Goal: Task Accomplishment & Management: Manage account settings

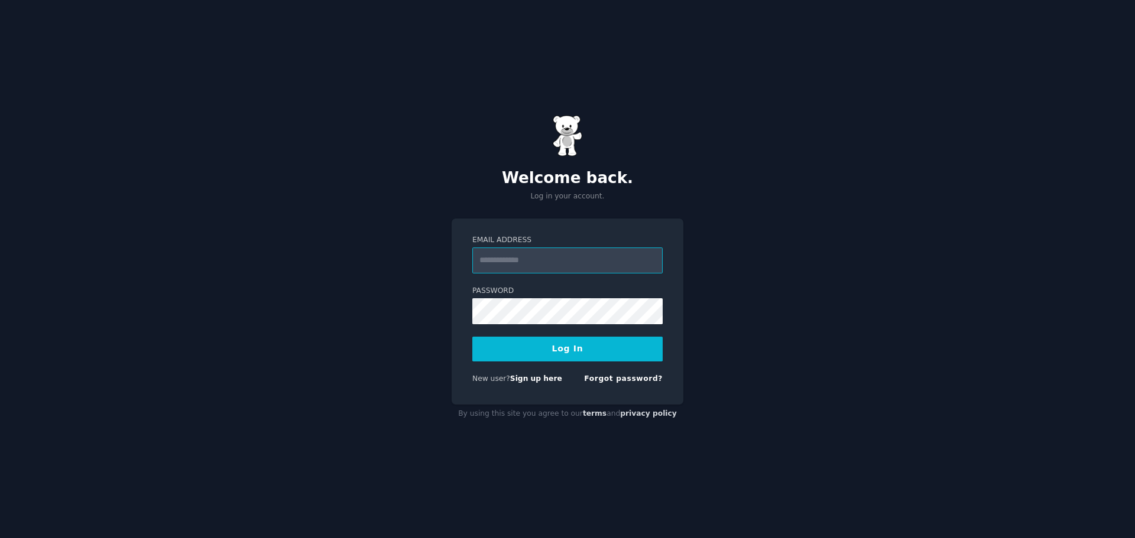
type input "**********"
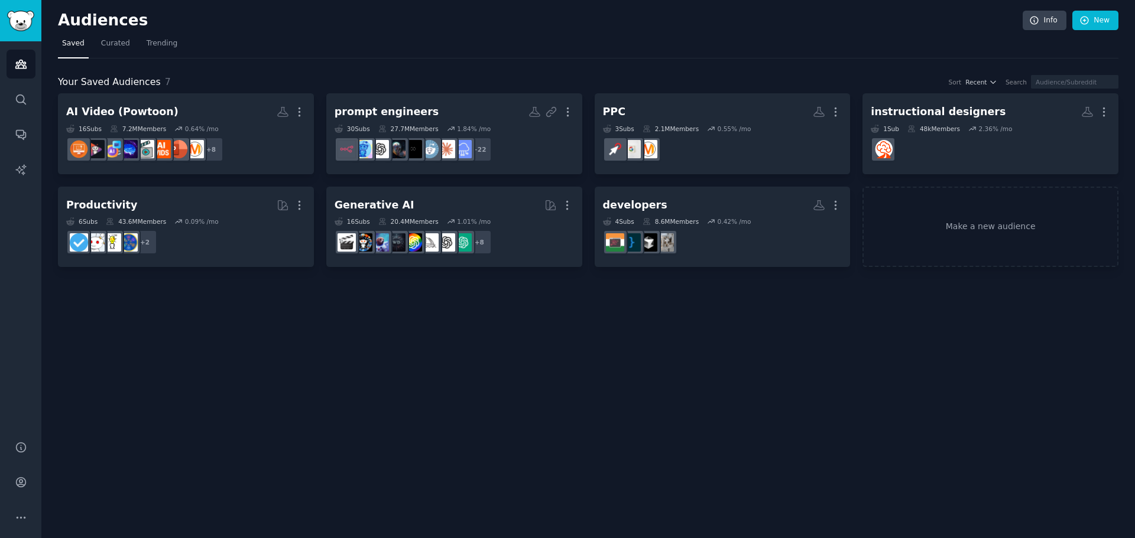
drag, startPoint x: 319, startPoint y: 39, endPoint x: 239, endPoint y: 74, distance: 86.5
click at [262, 35] on div "Audiences Info New Saved Curated Trending Your Saved Audiences 7 Sort Recent Se…" at bounding box center [588, 142] width 1060 height 251
click at [24, 491] on link "Account" at bounding box center [21, 482] width 29 height 29
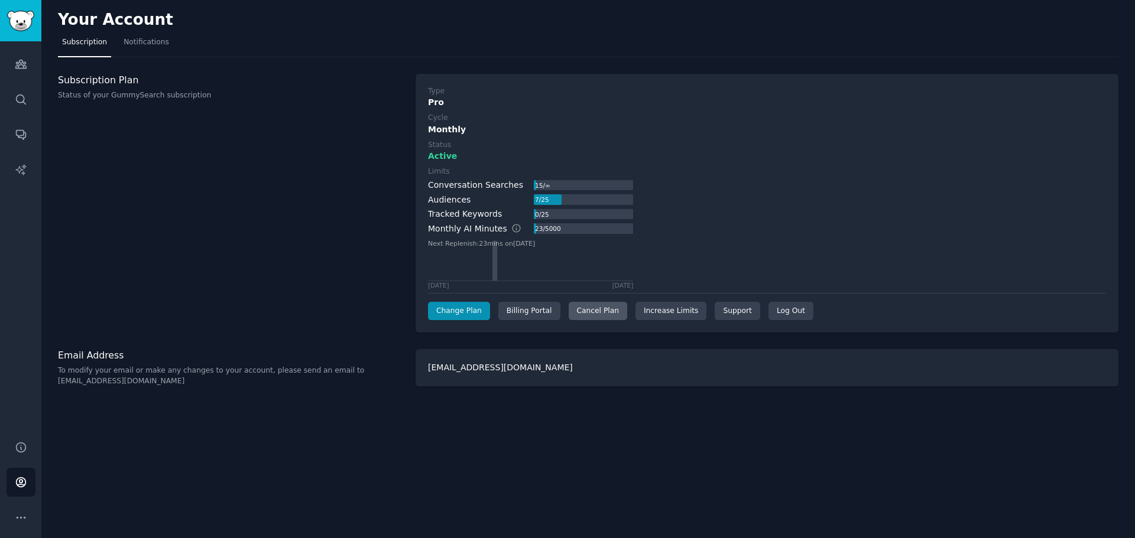
click at [573, 310] on div "Cancel Plan" at bounding box center [598, 311] width 59 height 19
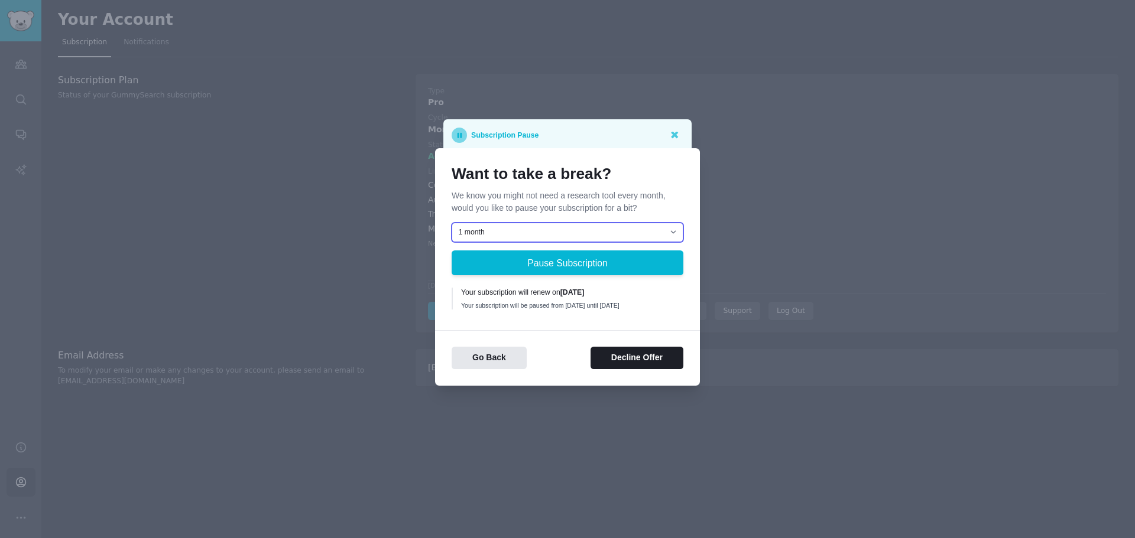
click at [632, 235] on select "1 month 2 months 3 months Choose a custom date to resume" at bounding box center [568, 233] width 232 height 20
click at [629, 232] on select "1 month 2 months 3 months Choose a custom date to resume" at bounding box center [568, 233] width 232 height 20
click at [656, 366] on button "Decline Offer" at bounding box center [636, 358] width 93 height 23
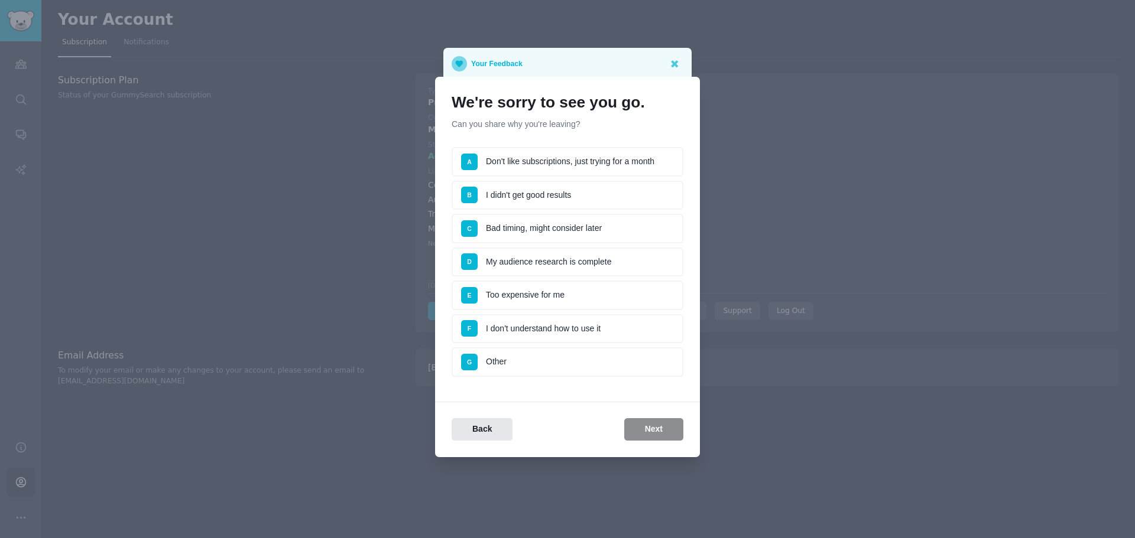
click at [645, 433] on div "Back Next" at bounding box center [567, 429] width 265 height 23
click at [556, 366] on li "G Other" at bounding box center [568, 363] width 232 height 30
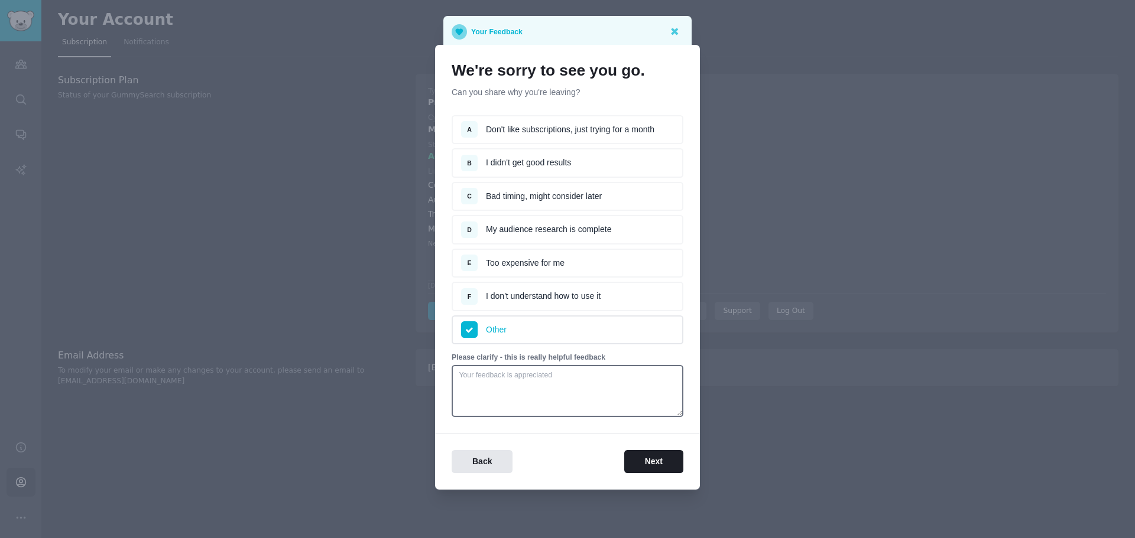
click at [579, 267] on li "E Too expensive for me" at bounding box center [568, 264] width 232 height 30
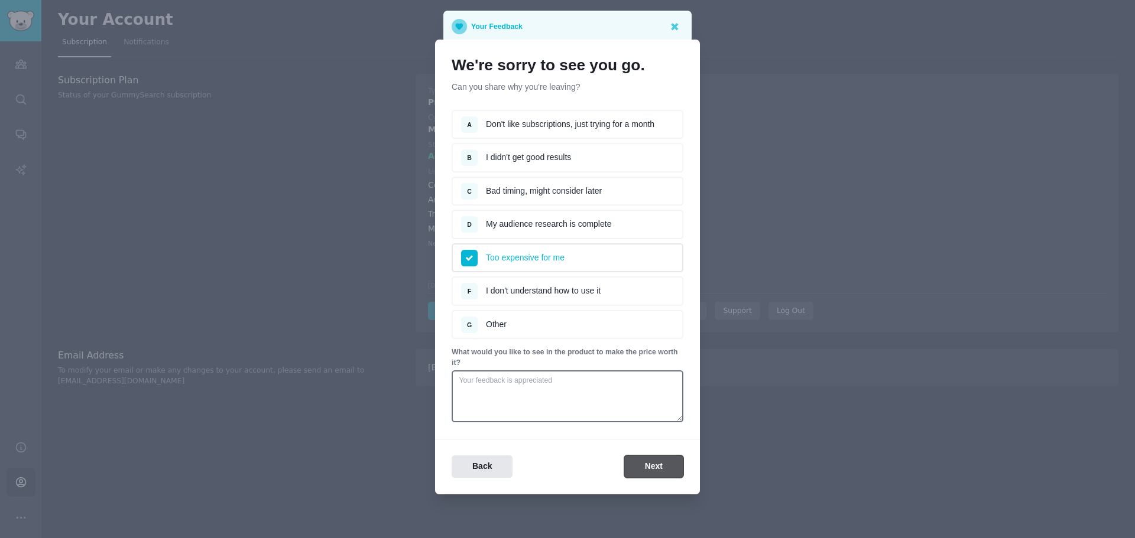
click at [644, 470] on button "Next" at bounding box center [653, 467] width 59 height 23
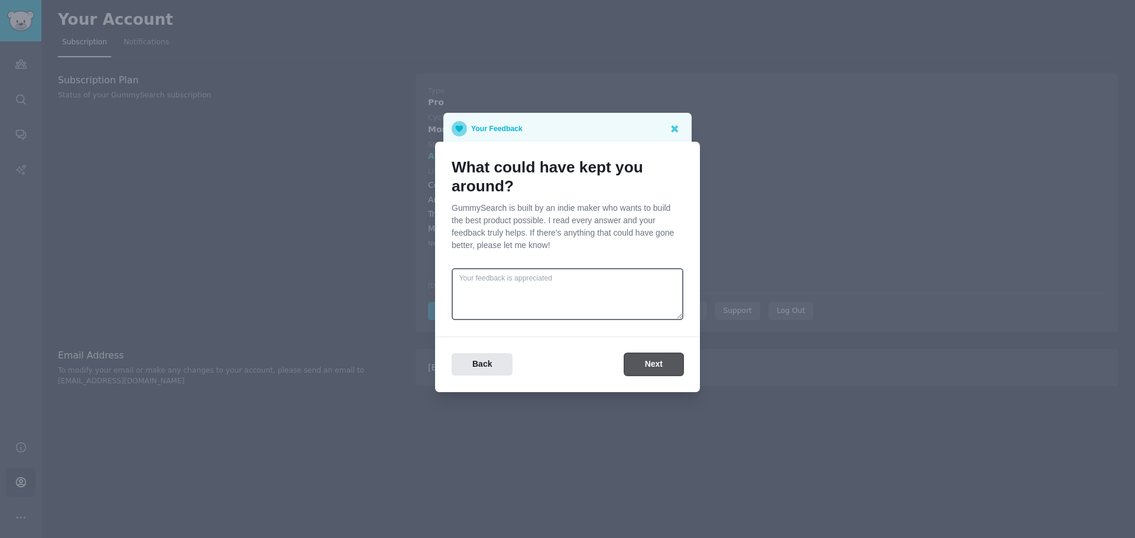
click at [650, 369] on button "Next" at bounding box center [653, 364] width 59 height 23
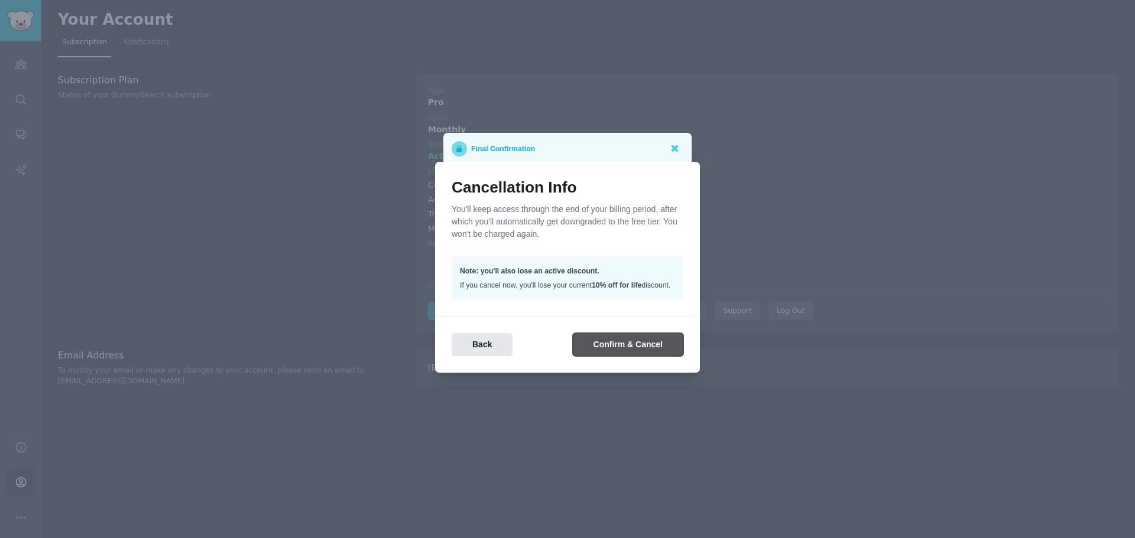
click at [616, 349] on button "Confirm & Cancel" at bounding box center [628, 344] width 111 height 23
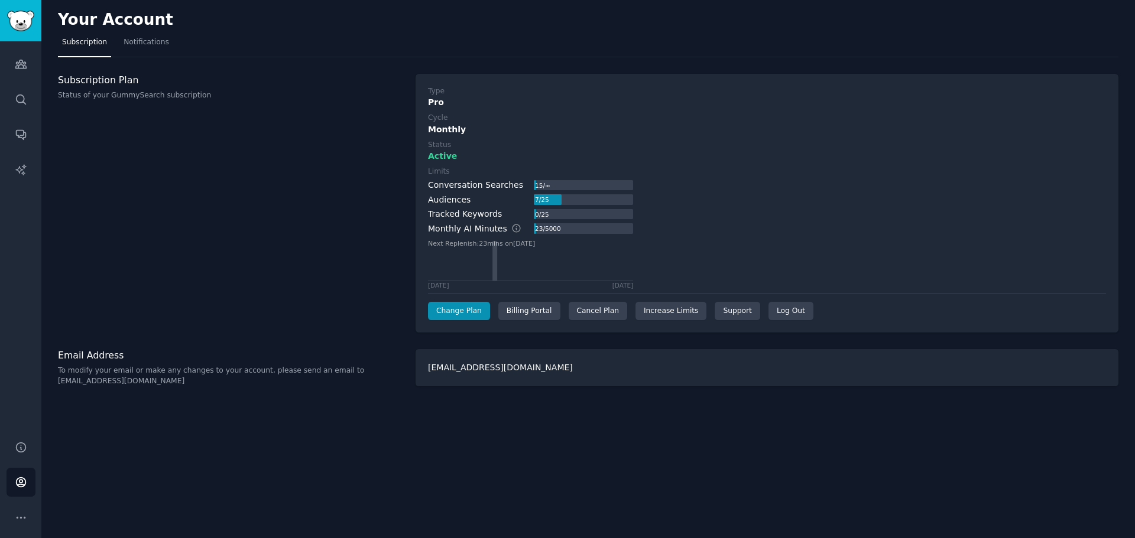
drag, startPoint x: 512, startPoint y: 55, endPoint x: 449, endPoint y: 53, distance: 63.3
click at [448, 52] on nav "Subscription Notifications" at bounding box center [588, 45] width 1060 height 24
